Goal: Share content: Share content

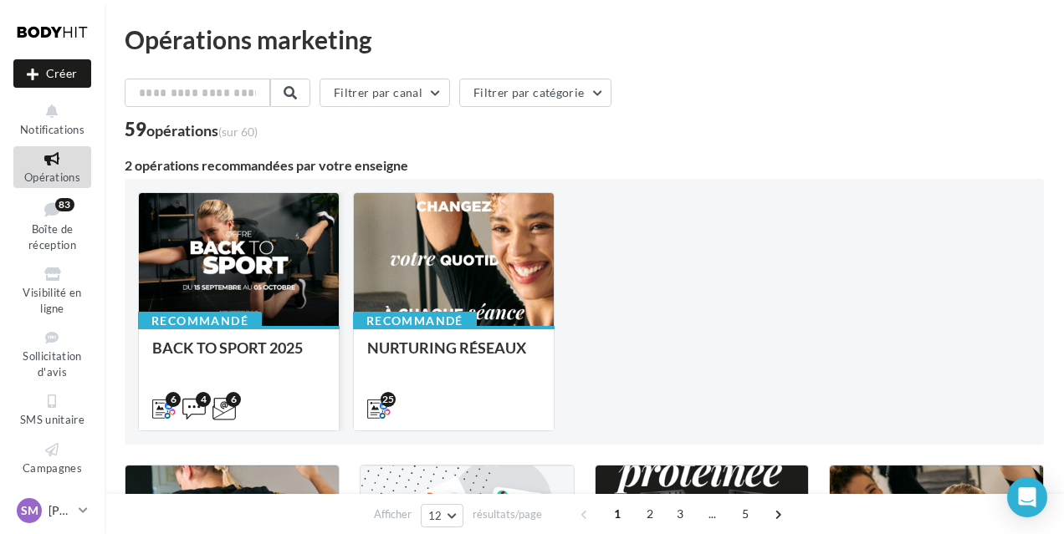
click at [283, 265] on div at bounding box center [239, 260] width 200 height 135
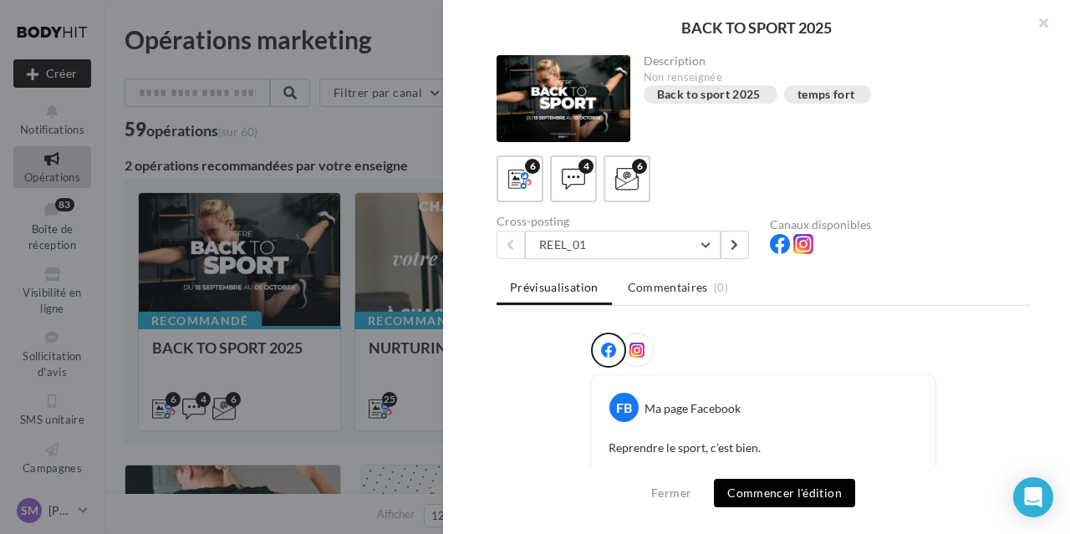
click at [807, 494] on button "Commencer l'édition" at bounding box center [784, 493] width 141 height 28
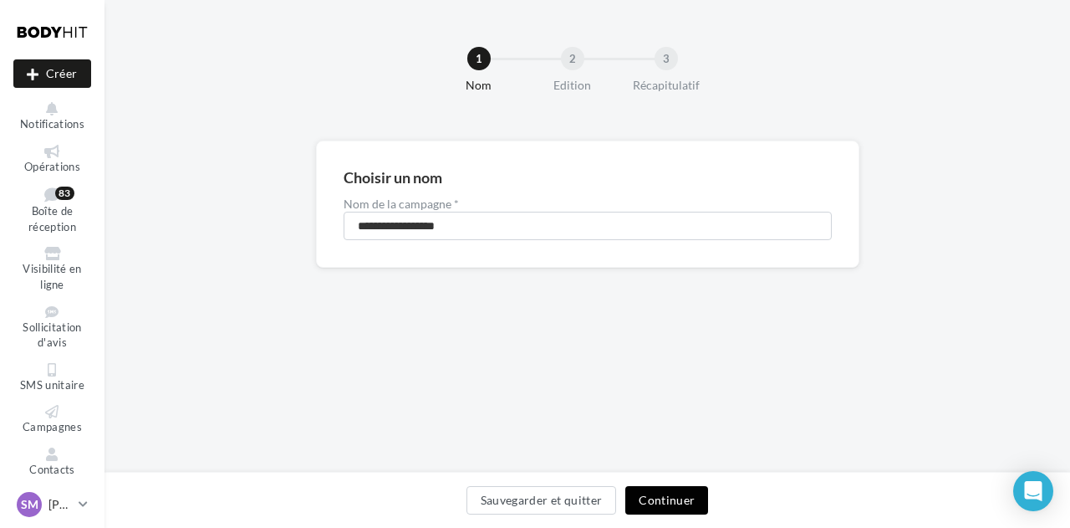
click at [660, 495] on button "Continuer" at bounding box center [666, 500] width 83 height 28
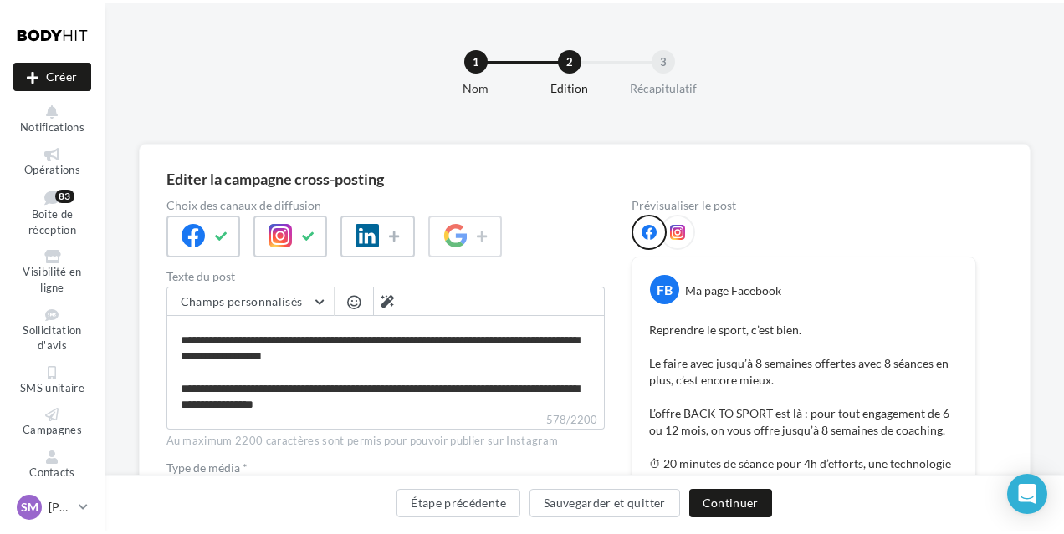
scroll to position [84, 0]
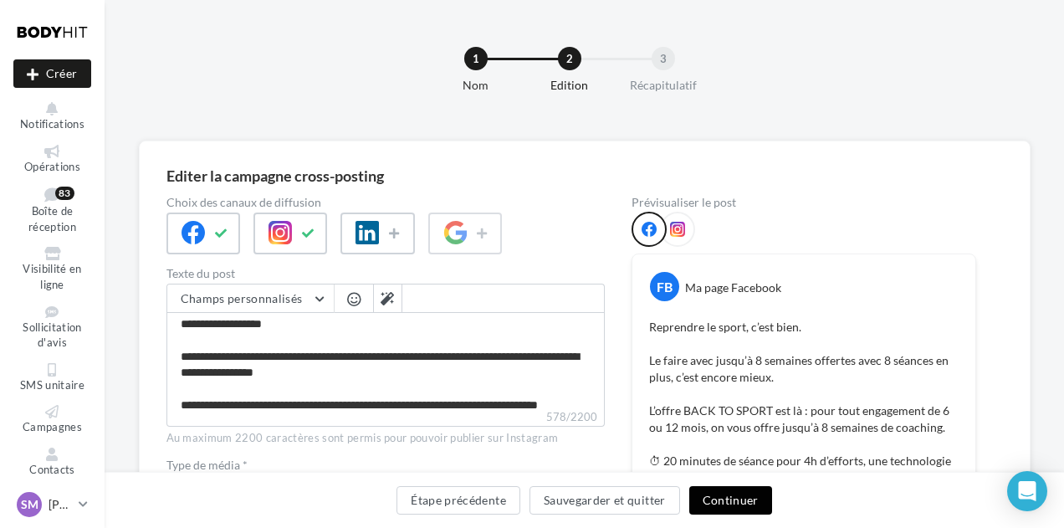
click at [722, 508] on button "Continuer" at bounding box center [730, 500] width 83 height 28
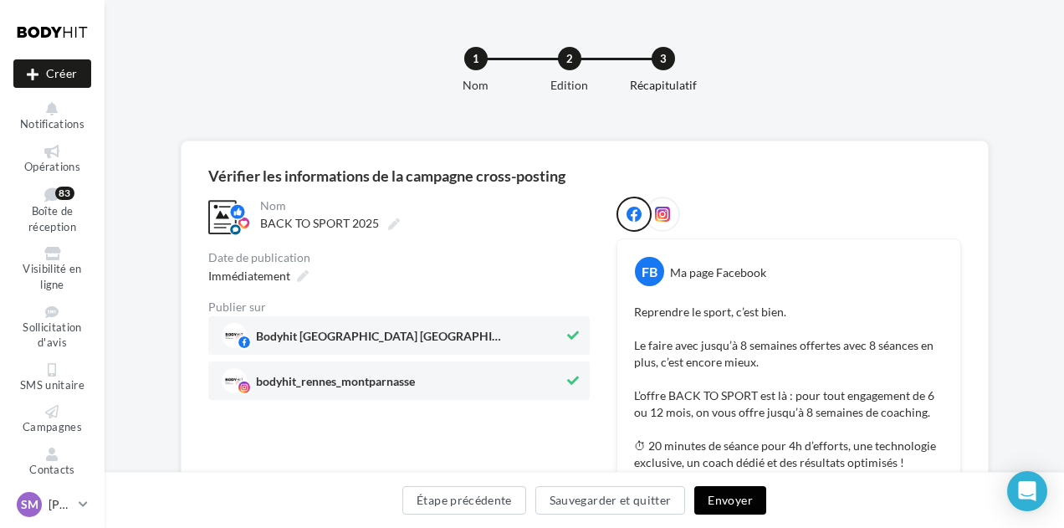
click at [732, 500] on button "Envoyer" at bounding box center [729, 500] width 71 height 28
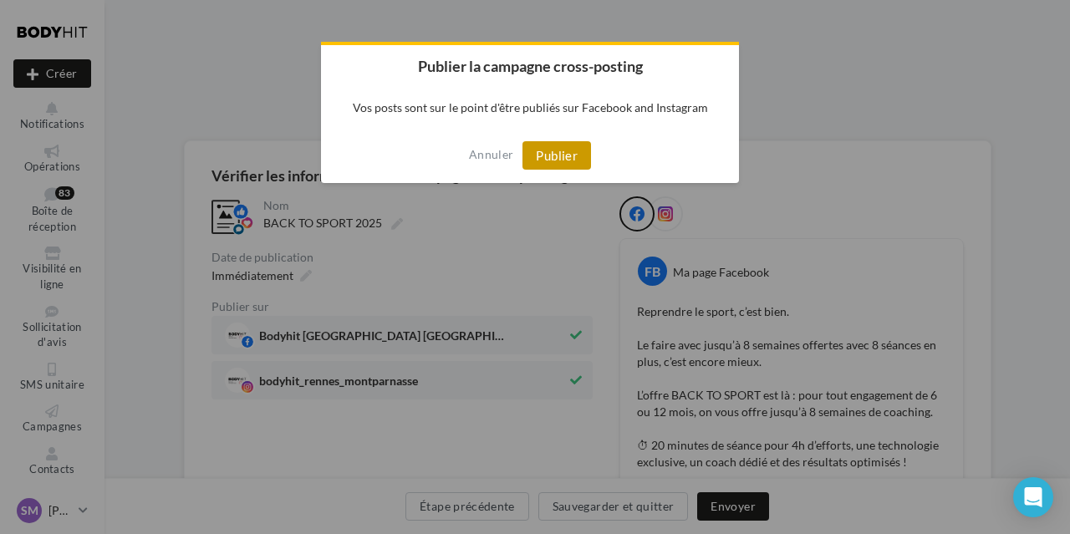
click at [534, 146] on button "Publier" at bounding box center [557, 155] width 69 height 28
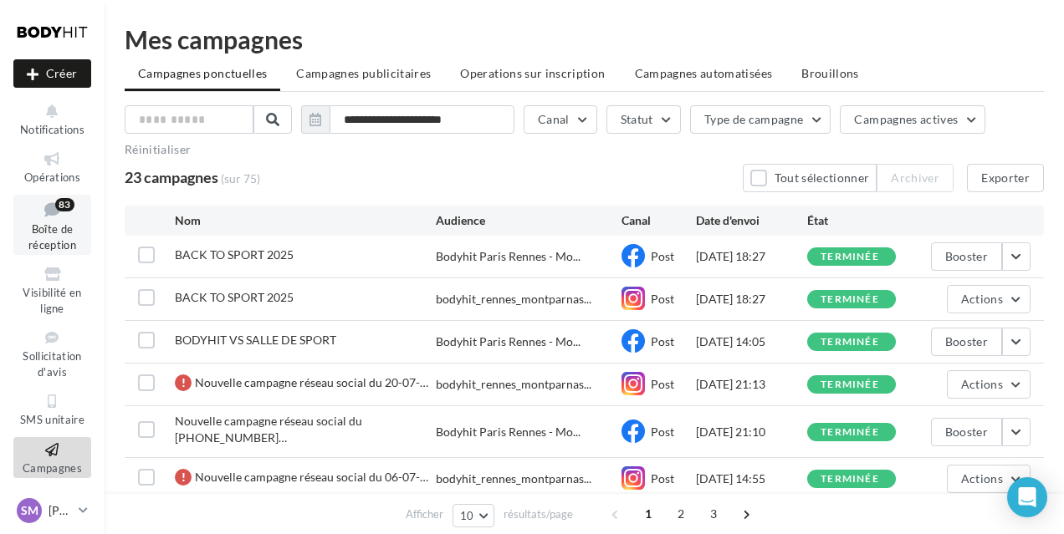
click at [40, 237] on span "Boîte de réception" at bounding box center [52, 236] width 48 height 29
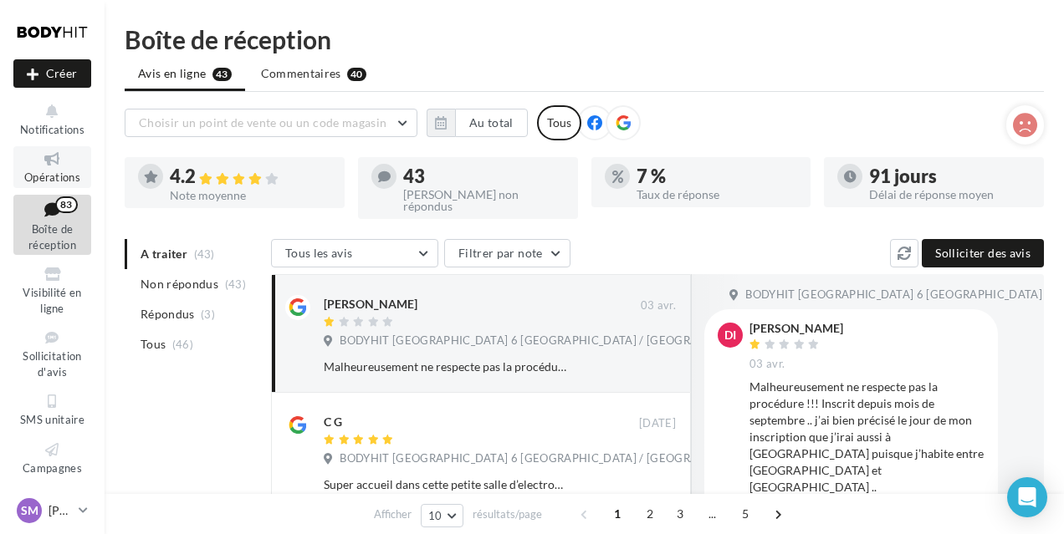
click at [53, 168] on icon at bounding box center [52, 159] width 68 height 19
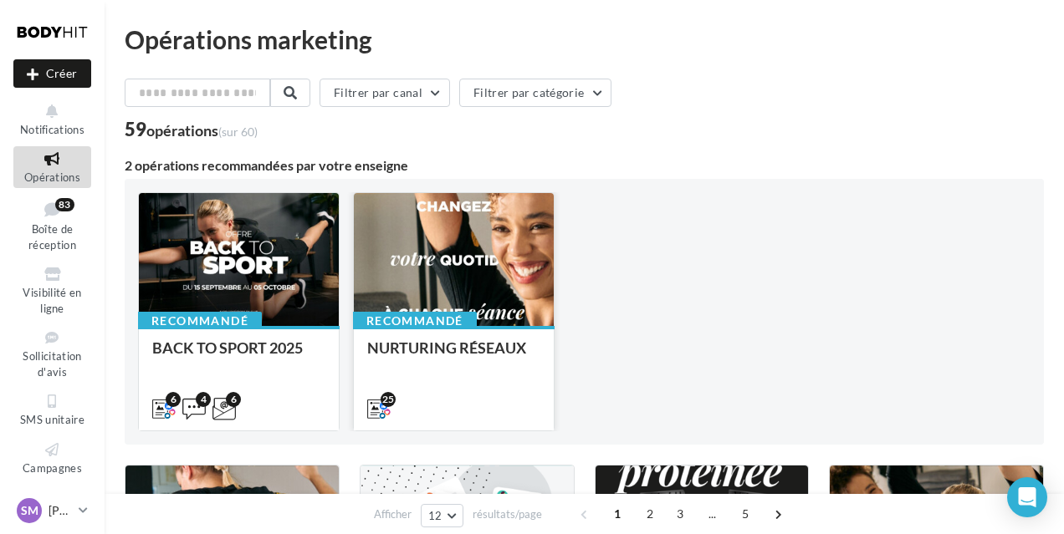
click at [512, 293] on div at bounding box center [454, 260] width 200 height 135
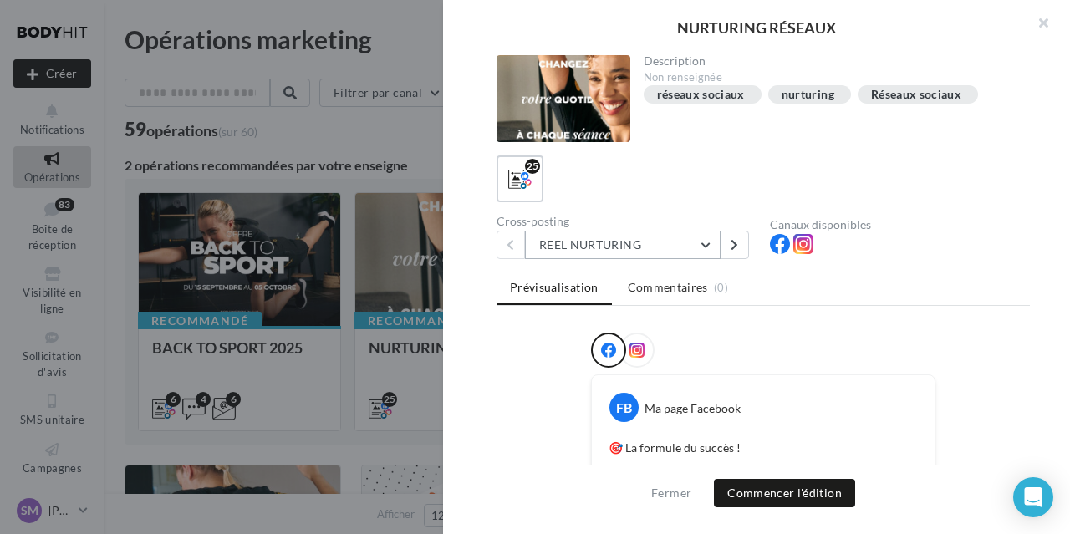
click at [702, 243] on button "REEL NURTURING" at bounding box center [623, 245] width 196 height 28
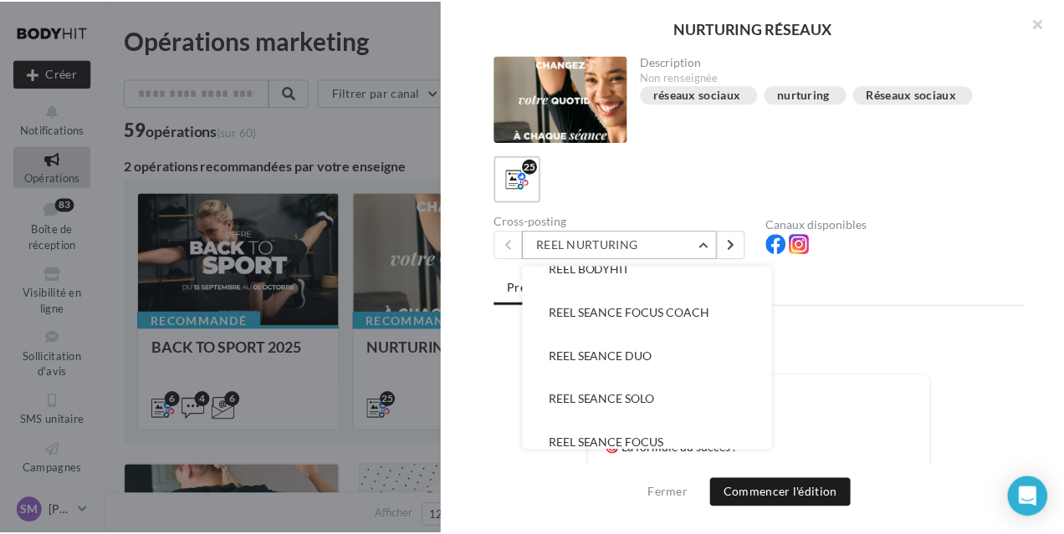
scroll to position [102, 0]
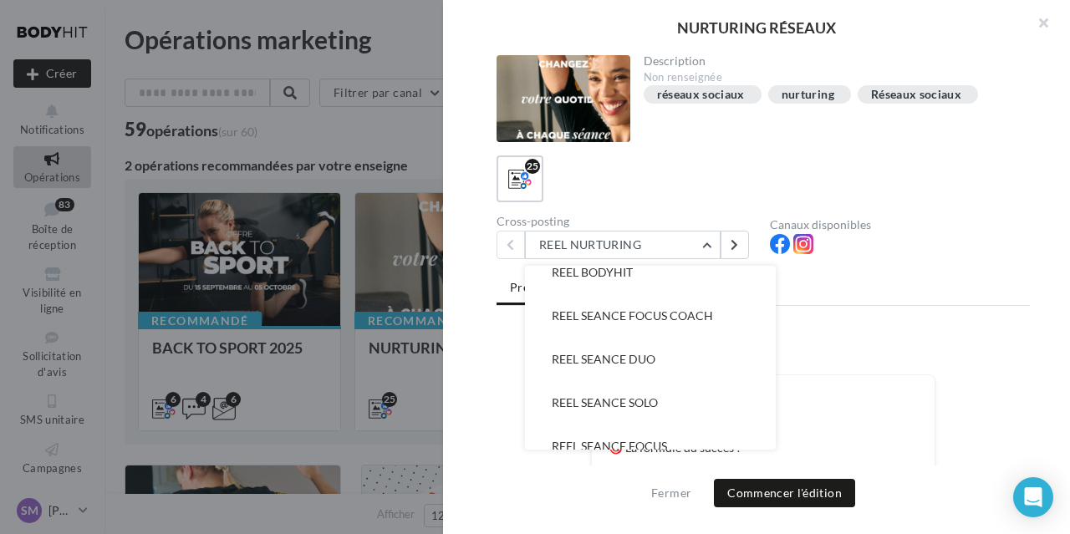
click at [889, 315] on div "Prévisualisation Commentaires (0) FB Ma page Facebook 🎯 La formule du succès ! …" at bounding box center [763, 378] width 533 height 210
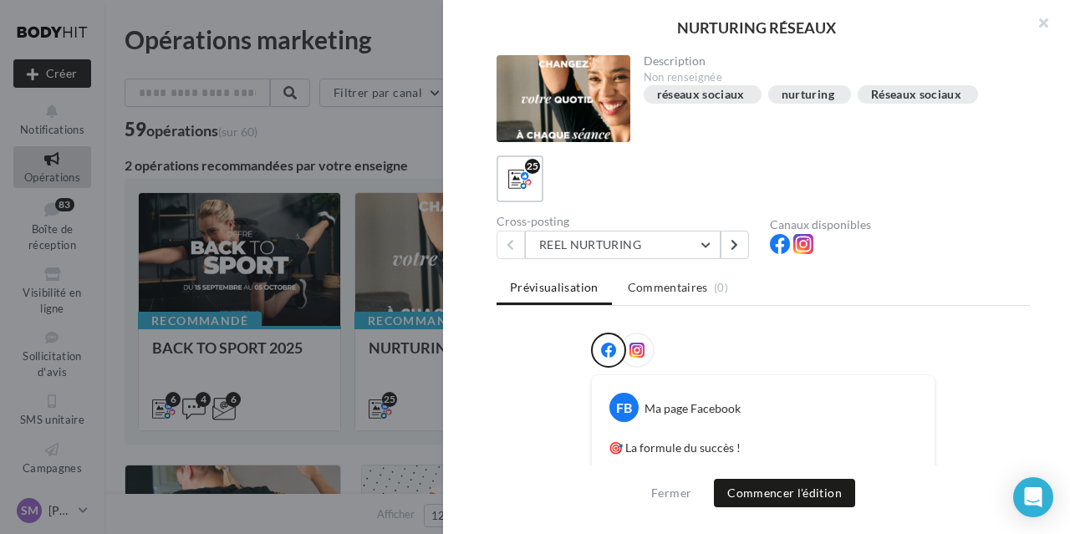
click at [933, 319] on div "Prévisualisation Commentaires (0) FB Ma page Facebook 🎯 La formule du succès ! …" at bounding box center [763, 378] width 533 height 210
click at [54, 68] on div "NURTURING RÉSEAUX Description Non renseignée réseaux sociaux nurturing Réseaux …" at bounding box center [535, 267] width 1070 height 534
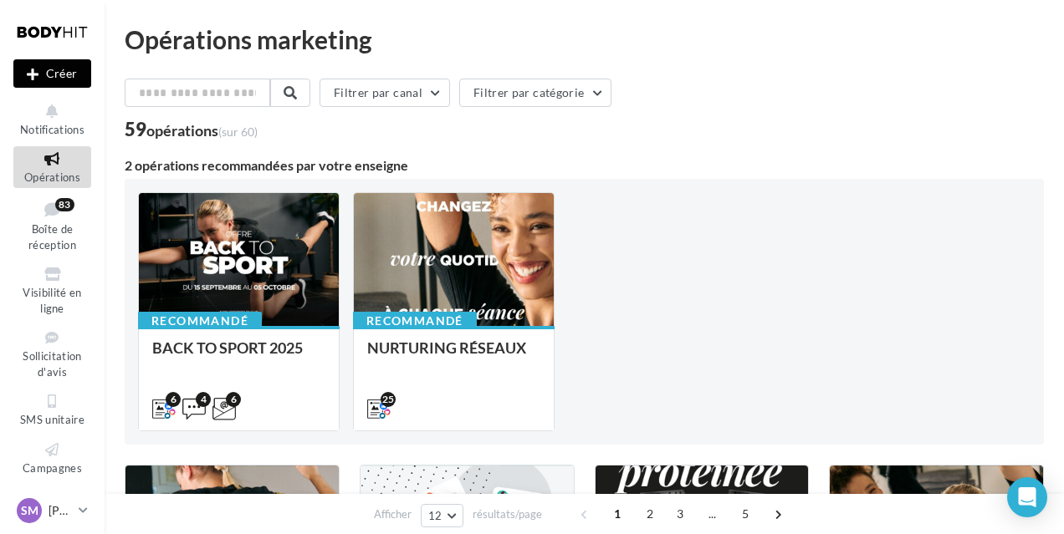
click at [58, 78] on button "Créer" at bounding box center [52, 73] width 78 height 28
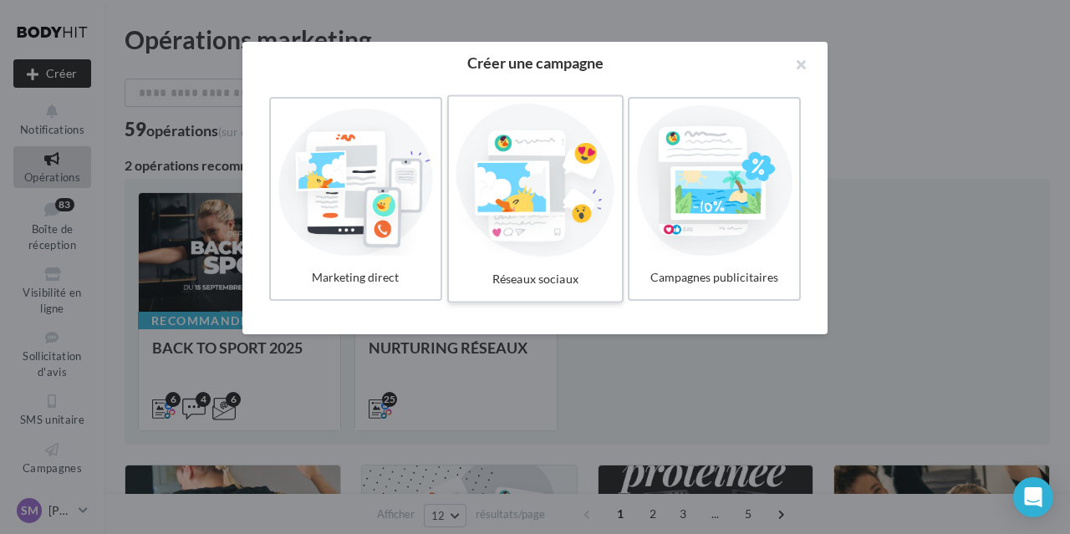
click at [494, 169] on div at bounding box center [535, 181] width 159 height 154
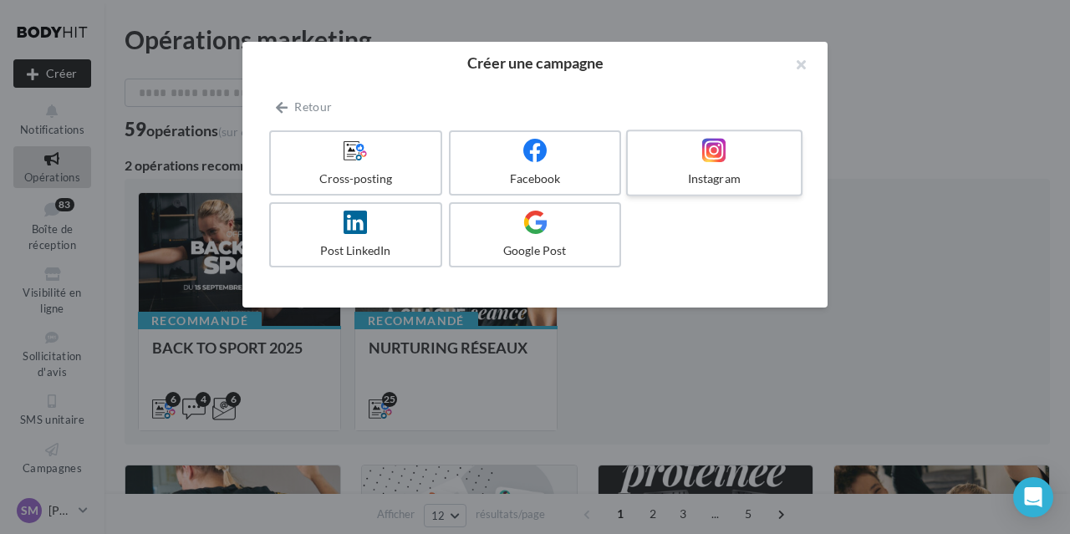
click at [696, 176] on div "Instagram" at bounding box center [714, 179] width 159 height 17
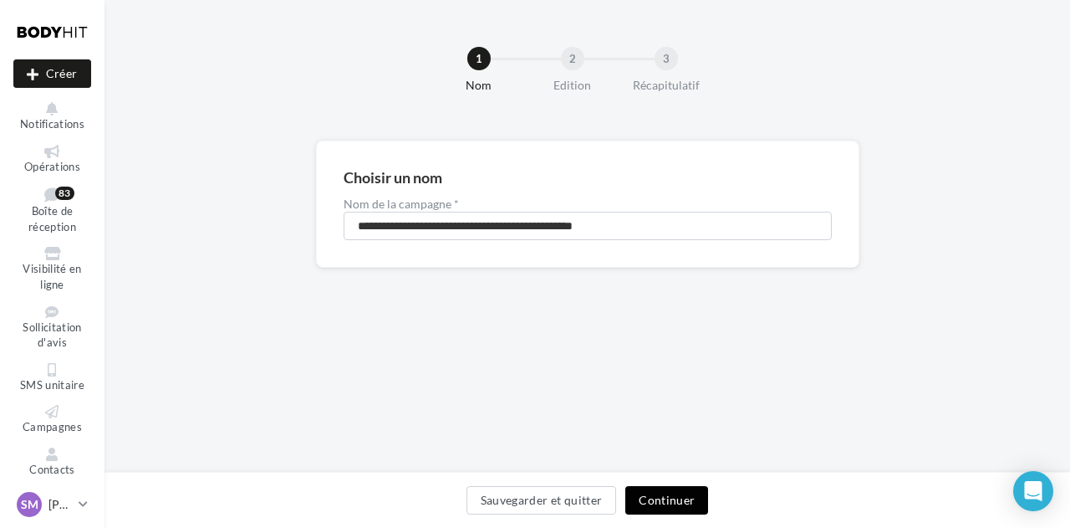
click at [686, 492] on button "Continuer" at bounding box center [666, 500] width 83 height 28
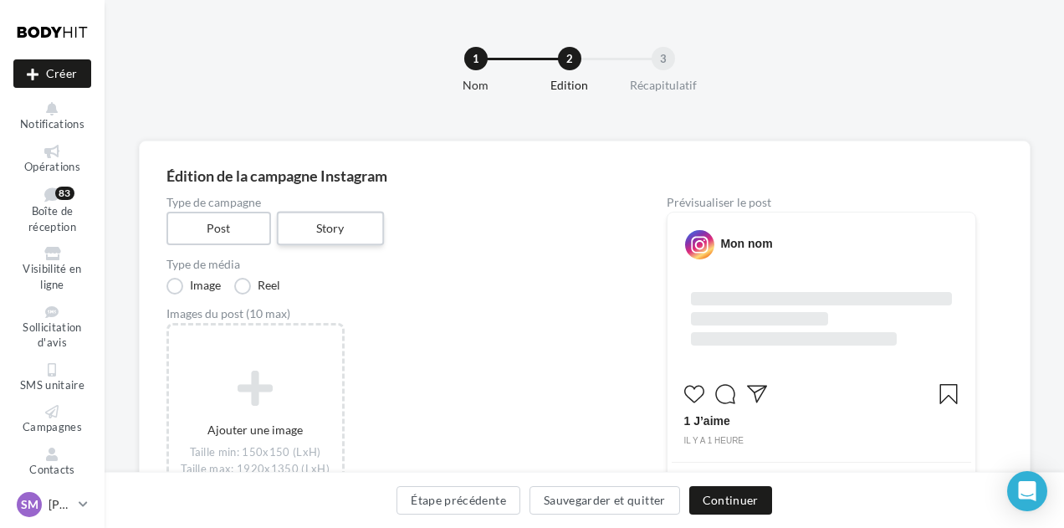
click at [296, 220] on label "Story" at bounding box center [330, 229] width 107 height 34
click at [227, 221] on label "Post" at bounding box center [218, 229] width 107 height 34
